Goal: Navigation & Orientation: Find specific page/section

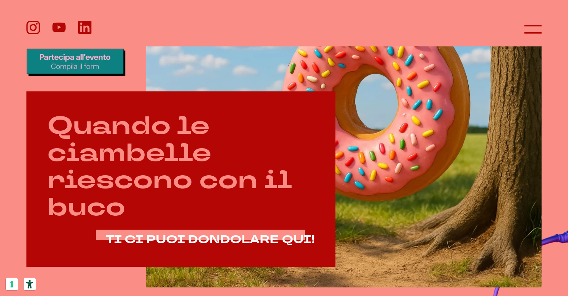
scroll to position [309, 0]
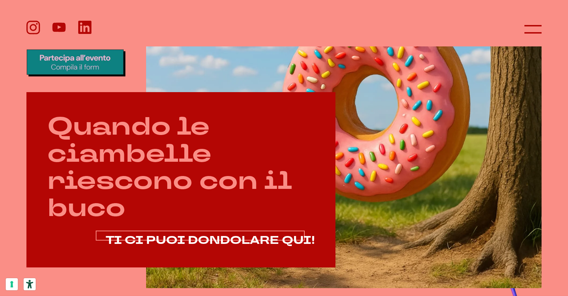
click at [261, 238] on span "TI CI PUOI DONDOLARE QUI!" at bounding box center [210, 240] width 209 height 15
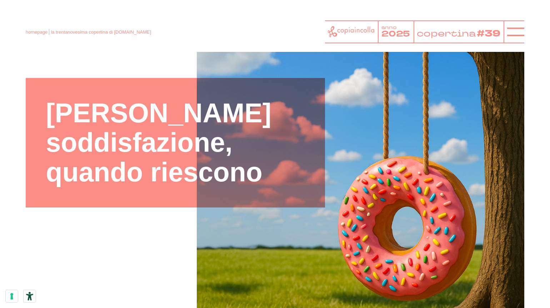
scroll to position [53, 0]
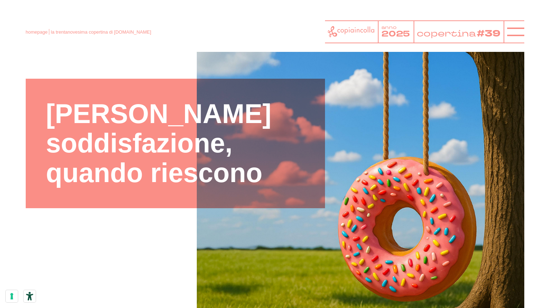
click at [352, 30] on icon at bounding box center [351, 31] width 47 height 11
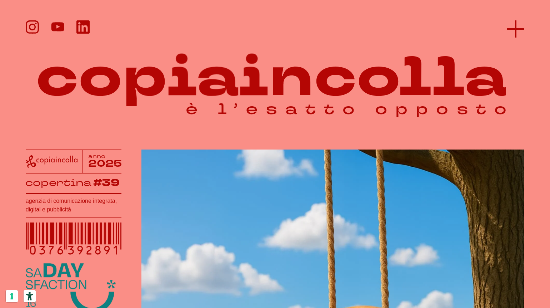
click at [515, 26] on icon at bounding box center [515, 28] width 17 height 17
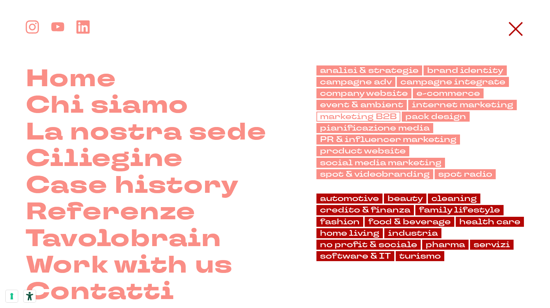
click at [355, 116] on link "marketing B2B" at bounding box center [359, 117] width 84 height 10
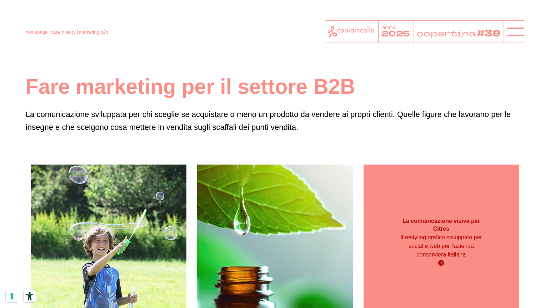
scroll to position [13, 0]
